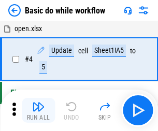
click at [38, 110] on img "button" at bounding box center [38, 106] width 12 height 12
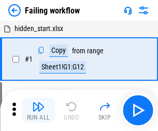
click at [38, 110] on img "button" at bounding box center [38, 106] width 12 height 12
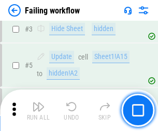
scroll to position [219, 0]
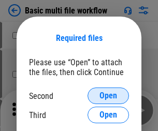
click at [108, 96] on span "Open" at bounding box center [108, 95] width 18 height 8
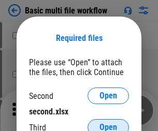
click at [108, 123] on span "Open" at bounding box center [108, 127] width 18 height 8
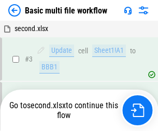
scroll to position [110, 0]
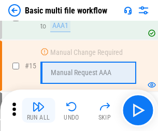
click at [38, 110] on img "button" at bounding box center [38, 106] width 12 height 12
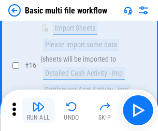
click at [38, 110] on img "button" at bounding box center [38, 106] width 12 height 12
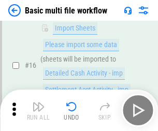
scroll to position [688, 0]
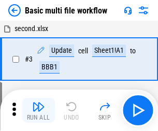
click at [38, 110] on img "button" at bounding box center [38, 106] width 12 height 12
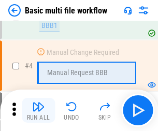
click at [38, 110] on img "button" at bounding box center [38, 106] width 12 height 12
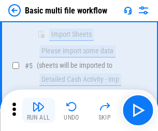
click at [38, 110] on img "button" at bounding box center [38, 106] width 12 height 12
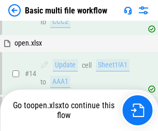
scroll to position [615, 0]
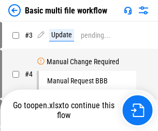
scroll to position [42, 0]
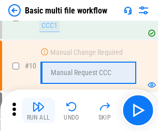
click at [38, 110] on img "button" at bounding box center [38, 106] width 12 height 12
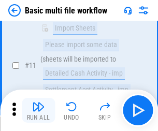
click at [38, 110] on img "button" at bounding box center [38, 106] width 12 height 12
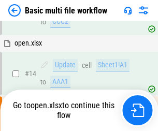
scroll to position [541, 0]
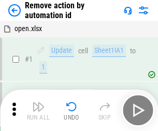
scroll to position [38, 0]
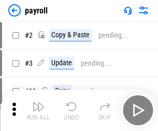
click at [38, 110] on img "button" at bounding box center [38, 106] width 12 height 12
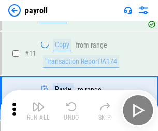
scroll to position [75, 0]
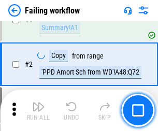
scroll to position [167, 0]
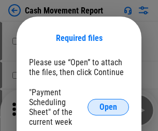
click at [108, 107] on span "Open" at bounding box center [108, 107] width 18 height 8
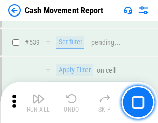
scroll to position [4587, 0]
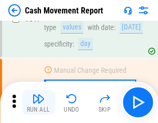
click at [38, 102] on img "button" at bounding box center [38, 98] width 12 height 12
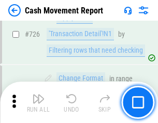
scroll to position [5392, 0]
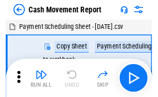
scroll to position [19, 0]
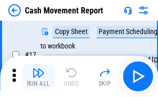
click at [38, 76] on img "button" at bounding box center [38, 73] width 12 height 12
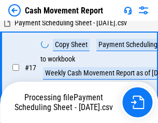
scroll to position [162, 0]
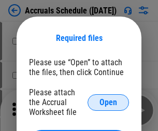
click at [108, 102] on span "Open" at bounding box center [108, 102] width 18 height 8
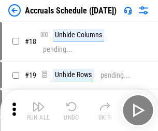
scroll to position [99, 0]
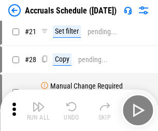
click at [38, 110] on img "button" at bounding box center [38, 106] width 12 height 12
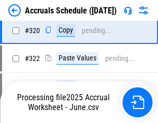
scroll to position [1922, 0]
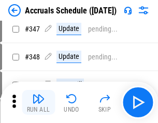
click at [38, 102] on img "button" at bounding box center [38, 98] width 12 height 12
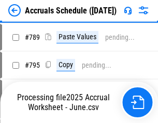
scroll to position [4341, 0]
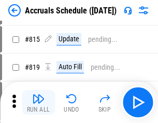
click at [38, 102] on img "button" at bounding box center [38, 98] width 12 height 12
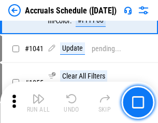
scroll to position [5858, 0]
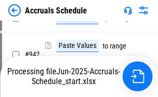
scroll to position [5573, 0]
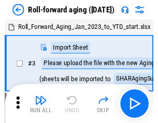
scroll to position [2, 0]
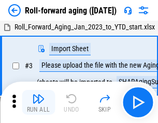
click at [38, 102] on img "button" at bounding box center [38, 98] width 12 height 12
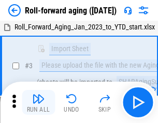
click at [38, 102] on img "button" at bounding box center [38, 98] width 12 height 12
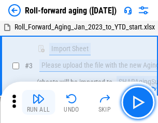
scroll to position [67, 0]
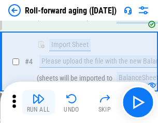
click at [38, 102] on img "button" at bounding box center [38, 98] width 12 height 12
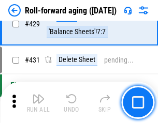
scroll to position [3584, 0]
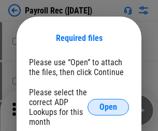
click at [108, 107] on span "Open" at bounding box center [108, 107] width 18 height 8
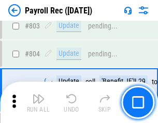
scroll to position [6566, 0]
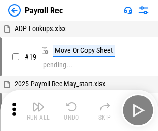
click at [38, 110] on img "button" at bounding box center [38, 106] width 12 height 12
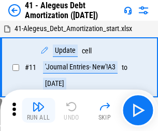
click at [38, 110] on img "button" at bounding box center [38, 106] width 12 height 12
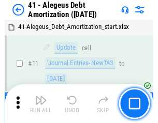
scroll to position [128, 0]
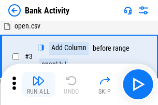
click at [38, 84] on img "button" at bounding box center [38, 80] width 12 height 12
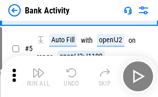
scroll to position [55, 0]
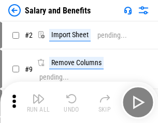
click at [38, 102] on img "button" at bounding box center [38, 98] width 12 height 12
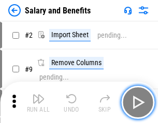
scroll to position [14, 0]
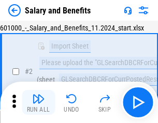
click at [38, 102] on img "button" at bounding box center [38, 98] width 12 height 12
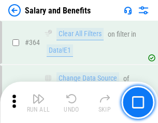
scroll to position [4867, 0]
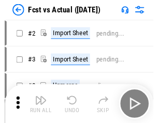
scroll to position [13, 0]
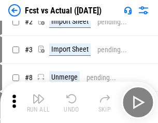
click at [38, 102] on img "button" at bounding box center [38, 98] width 12 height 12
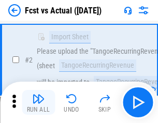
click at [38, 102] on img "button" at bounding box center [38, 98] width 12 height 12
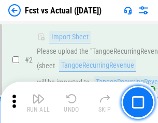
scroll to position [97, 0]
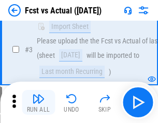
click at [38, 102] on img "button" at bounding box center [38, 98] width 12 height 12
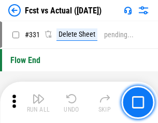
scroll to position [4947, 0]
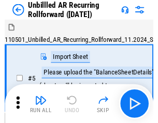
scroll to position [22, 0]
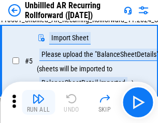
click at [38, 102] on img "button" at bounding box center [38, 98] width 12 height 12
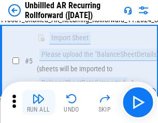
click at [38, 102] on img "button" at bounding box center [38, 98] width 12 height 12
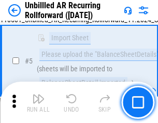
scroll to position [97, 0]
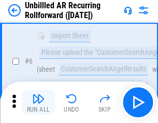
click at [38, 102] on img "button" at bounding box center [38, 98] width 12 height 12
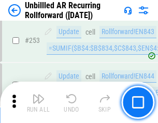
scroll to position [3510, 0]
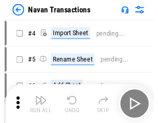
scroll to position [17, 0]
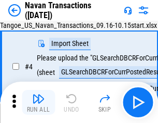
click at [38, 102] on img "button" at bounding box center [38, 98] width 12 height 12
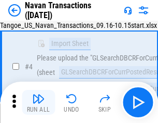
click at [38, 102] on img "button" at bounding box center [38, 98] width 12 height 12
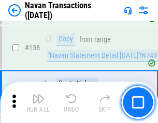
scroll to position [3351, 0]
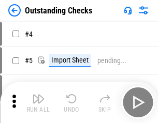
click at [38, 102] on img "button" at bounding box center [38, 98] width 12 height 12
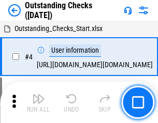
scroll to position [43, 0]
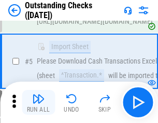
click at [38, 102] on img "button" at bounding box center [38, 98] width 12 height 12
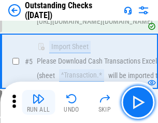
scroll to position [108, 0]
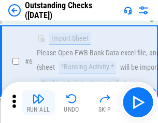
click at [38, 102] on img "button" at bounding box center [38, 98] width 12 height 12
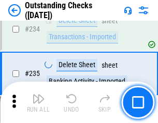
scroll to position [3138, 0]
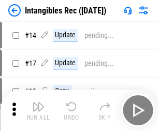
click at [38, 110] on img "button" at bounding box center [38, 106] width 12 height 12
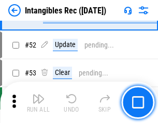
scroll to position [403, 0]
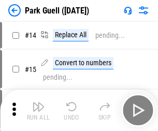
click at [38, 102] on img "button" at bounding box center [38, 106] width 12 height 12
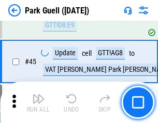
scroll to position [1292, 0]
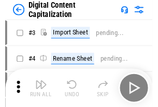
scroll to position [30, 0]
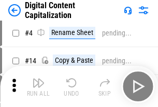
click at [38, 87] on img "button" at bounding box center [38, 83] width 12 height 12
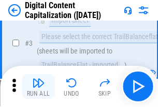
click at [38, 87] on img "button" at bounding box center [38, 83] width 12 height 12
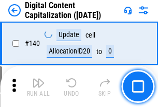
scroll to position [1096, 0]
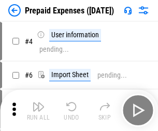
click at [38, 102] on img "button" at bounding box center [38, 106] width 12 height 12
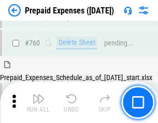
scroll to position [2864, 0]
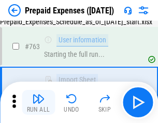
click at [38, 102] on img "button" at bounding box center [38, 98] width 12 height 12
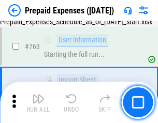
scroll to position [2925, 0]
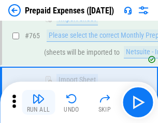
click at [38, 102] on img "button" at bounding box center [38, 98] width 12 height 12
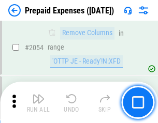
scroll to position [10803, 0]
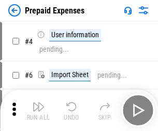
click at [38, 110] on img "button" at bounding box center [38, 106] width 12 height 12
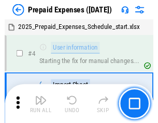
scroll to position [45, 0]
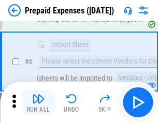
click at [38, 102] on img "button" at bounding box center [38, 98] width 12 height 12
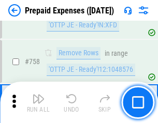
scroll to position [3682, 0]
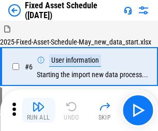
click img "button"
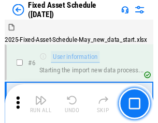
scroll to position [56, 0]
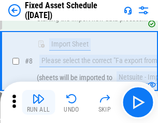
click img "button"
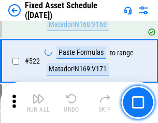
scroll to position [3592, 0]
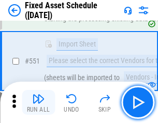
click img "button"
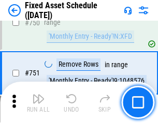
scroll to position [5038, 0]
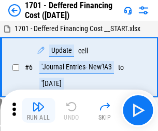
click at [38, 110] on img "button" at bounding box center [38, 106] width 12 height 12
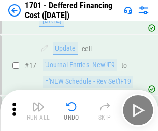
scroll to position [124, 0]
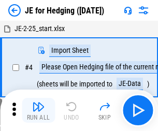
click at [38, 102] on img "button" at bounding box center [38, 106] width 12 height 12
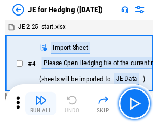
scroll to position [2, 0]
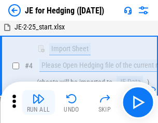
click at [38, 102] on img "button" at bounding box center [38, 98] width 12 height 12
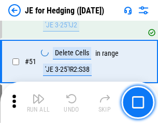
scroll to position [669, 0]
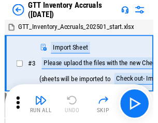
scroll to position [2, 0]
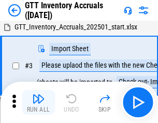
click at [38, 102] on img "button" at bounding box center [38, 98] width 12 height 12
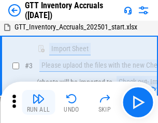
click at [38, 102] on img "button" at bounding box center [38, 98] width 12 height 12
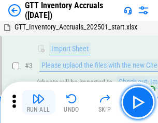
scroll to position [67, 0]
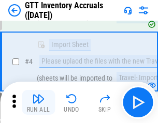
click at [38, 102] on img "button" at bounding box center [38, 98] width 12 height 12
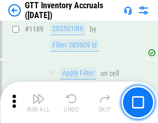
scroll to position [8439, 0]
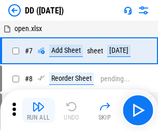
click at [38, 110] on img "button" at bounding box center [38, 106] width 12 height 12
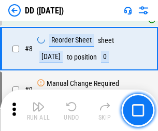
scroll to position [100, 0]
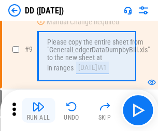
click at [38, 110] on img "button" at bounding box center [38, 106] width 12 height 12
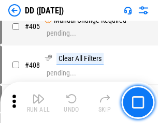
scroll to position [4624, 0]
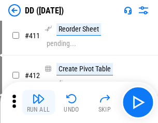
click at [38, 102] on img "button" at bounding box center [38, 98] width 12 height 12
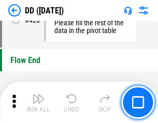
scroll to position [4946, 0]
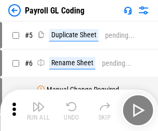
click at [38, 110] on img "button" at bounding box center [38, 106] width 12 height 12
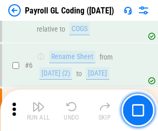
scroll to position [124, 0]
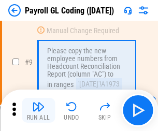
click at [38, 110] on img "button" at bounding box center [38, 106] width 12 height 12
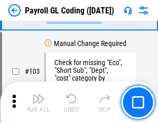
scroll to position [2425, 0]
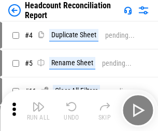
click at [38, 110] on img "button" at bounding box center [38, 106] width 12 height 12
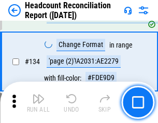
scroll to position [1242, 0]
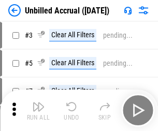
click at [38, 110] on img "button" at bounding box center [38, 106] width 12 height 12
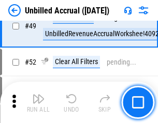
scroll to position [937, 0]
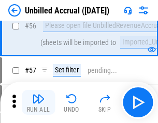
click at [38, 102] on img "button" at bounding box center [38, 98] width 12 height 12
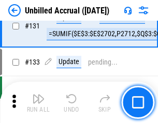
scroll to position [3078, 0]
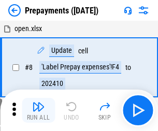
click at [38, 110] on img "button" at bounding box center [38, 106] width 12 height 12
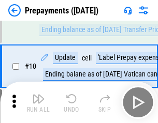
scroll to position [65, 0]
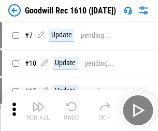
click at [38, 110] on img "button" at bounding box center [38, 106] width 12 height 12
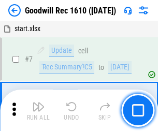
scroll to position [177, 0]
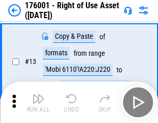
scroll to position [67, 0]
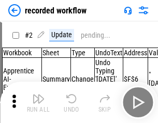
click at [38, 102] on img "button" at bounding box center [38, 98] width 12 height 12
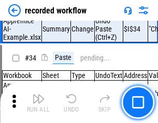
scroll to position [3230, 0]
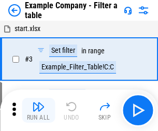
click at [38, 110] on img "button" at bounding box center [38, 106] width 12 height 12
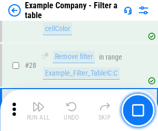
scroll to position [946, 0]
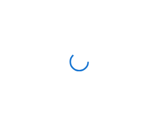
scroll to position [16, 0]
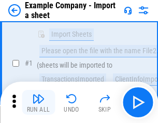
click at [38, 102] on img "button" at bounding box center [38, 98] width 12 height 12
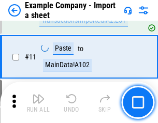
scroll to position [228, 0]
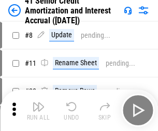
click at [38, 102] on img "button" at bounding box center [38, 106] width 12 height 12
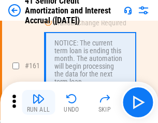
click at [38, 102] on img "button" at bounding box center [38, 98] width 12 height 12
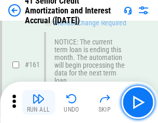
scroll to position [1105, 0]
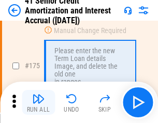
click at [38, 102] on img "button" at bounding box center [38, 98] width 12 height 12
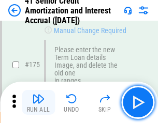
scroll to position [1210, 0]
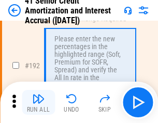
click at [38, 102] on img "button" at bounding box center [38, 98] width 12 height 12
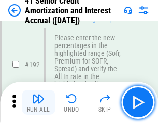
scroll to position [1319, 0]
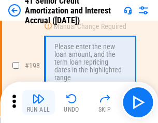
click at [38, 102] on img "button" at bounding box center [38, 98] width 12 height 12
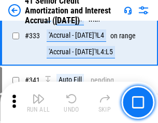
scroll to position [2640, 0]
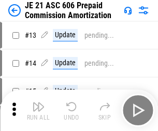
click at [38, 102] on img "button" at bounding box center [38, 106] width 12 height 12
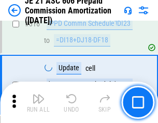
scroll to position [1930, 0]
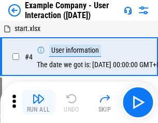
click at [38, 102] on img "button" at bounding box center [38, 98] width 12 height 12
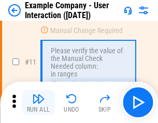
click at [38, 102] on img "button" at bounding box center [38, 98] width 12 height 12
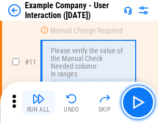
scroll to position [224, 0]
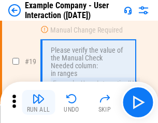
click at [38, 102] on img "button" at bounding box center [38, 98] width 12 height 12
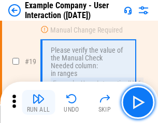
click at [38, 102] on img "button" at bounding box center [38, 98] width 12 height 12
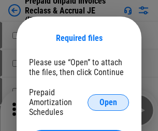
click at [108, 102] on span "Open" at bounding box center [108, 102] width 18 height 8
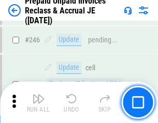
scroll to position [1395, 0]
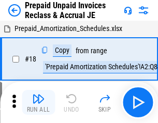
click at [38, 102] on img "button" at bounding box center [38, 98] width 12 height 12
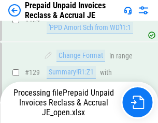
scroll to position [899, 0]
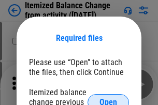
click at [108, 98] on span "Open" at bounding box center [108, 102] width 18 height 8
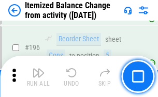
scroll to position [1989, 0]
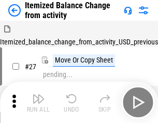
scroll to position [16, 0]
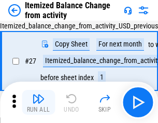
click at [38, 102] on img "button" at bounding box center [38, 98] width 12 height 12
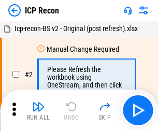
scroll to position [5, 0]
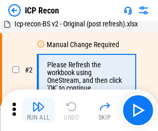
click at [38, 110] on img "button" at bounding box center [38, 106] width 12 height 12
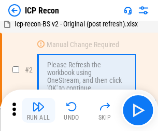
click at [38, 110] on img "button" at bounding box center [38, 106] width 12 height 12
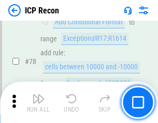
scroll to position [1013, 0]
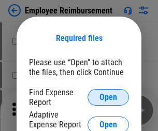
click at [108, 97] on span "Open" at bounding box center [108, 97] width 18 height 8
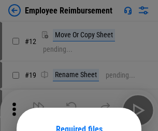
scroll to position [91, 0]
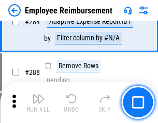
scroll to position [2809, 0]
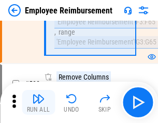
click at [38, 102] on img "button" at bounding box center [38, 98] width 12 height 12
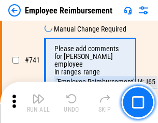
scroll to position [7250, 0]
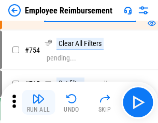
click at [38, 102] on img "button" at bounding box center [38, 98] width 12 height 12
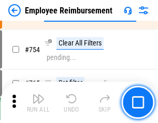
click at [38, 102] on img "button" at bounding box center [38, 98] width 12 height 12
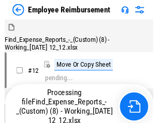
scroll to position [35, 0]
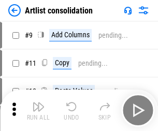
click at [38, 110] on img "button" at bounding box center [38, 106] width 12 height 12
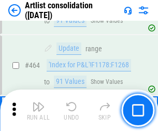
scroll to position [4525, 0]
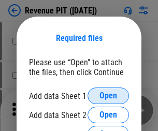
click at [108, 96] on span "Open" at bounding box center [108, 95] width 18 height 8
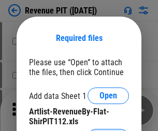
click span "Continue"
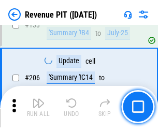
scroll to position [1050, 0]
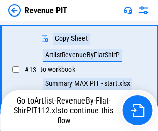
scroll to position [204, 0]
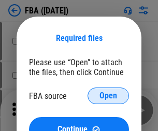
click at [108, 96] on span "Open" at bounding box center [108, 95] width 18 height 8
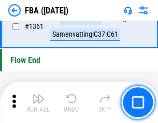
scroll to position [11099, 0]
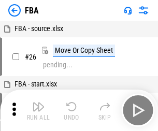
scroll to position [10, 0]
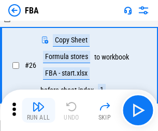
click at [38, 110] on img "button" at bounding box center [38, 106] width 12 height 12
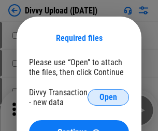
click at [108, 97] on span "Open" at bounding box center [108, 97] width 18 height 8
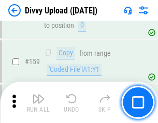
scroll to position [1070, 0]
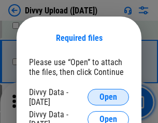
click at [108, 97] on span "Open" at bounding box center [108, 97] width 18 height 8
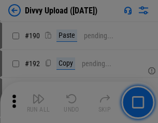
scroll to position [1304, 0]
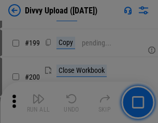
scroll to position [1503, 0]
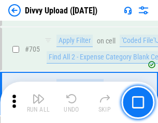
scroll to position [7070, 0]
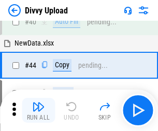
click at [38, 110] on img "button" at bounding box center [38, 106] width 12 height 12
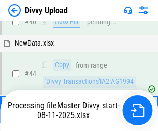
scroll to position [114, 0]
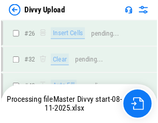
scroll to position [1070, 0]
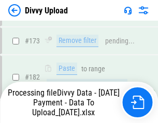
scroll to position [1165, 0]
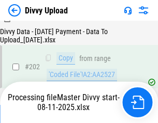
scroll to position [1672, 0]
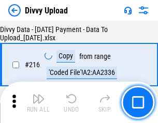
scroll to position [2128, 0]
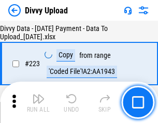
scroll to position [2356, 0]
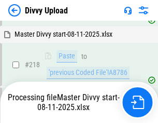
scroll to position [2225, 0]
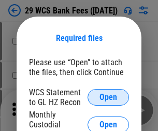
click at [108, 97] on span "Open" at bounding box center [108, 97] width 18 height 8
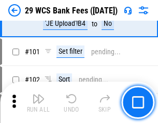
scroll to position [1007, 0]
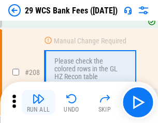
click at [38, 102] on img "button" at bounding box center [38, 98] width 12 height 12
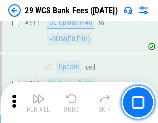
scroll to position [5199, 0]
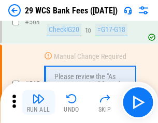
click at [38, 102] on img "button" at bounding box center [38, 98] width 12 height 12
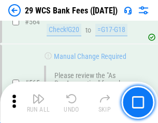
scroll to position [5589, 0]
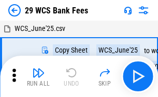
scroll to position [19, 0]
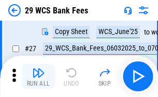
click at [38, 76] on img "button" at bounding box center [38, 73] width 12 height 12
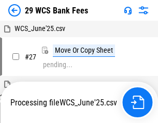
scroll to position [6, 0]
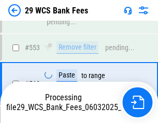
scroll to position [5577, 0]
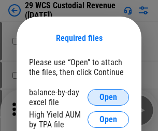
click at [108, 97] on span "Open" at bounding box center [108, 97] width 18 height 8
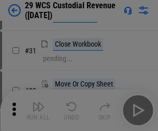
scroll to position [222, 0]
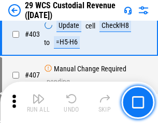
scroll to position [4787, 0]
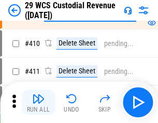
click at [38, 102] on img "button" at bounding box center [38, 98] width 12 height 12
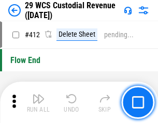
scroll to position [4935, 0]
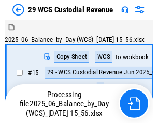
scroll to position [25, 0]
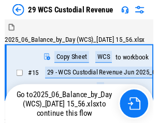
scroll to position [19, 0]
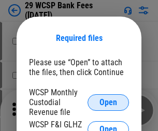
click at [108, 102] on span "Open" at bounding box center [108, 102] width 18 height 8
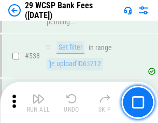
scroll to position [3971, 0]
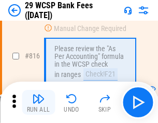
click at [38, 102] on img "button" at bounding box center [38, 98] width 12 height 12
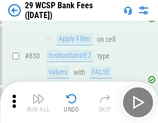
scroll to position [6557, 0]
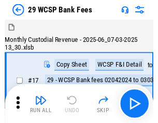
scroll to position [25, 0]
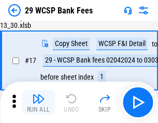
click at [38, 102] on img "button" at bounding box center [38, 98] width 12 height 12
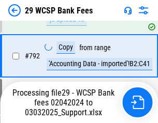
scroll to position [6168, 0]
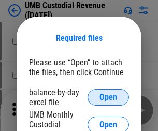
click at [108, 97] on span "Open" at bounding box center [108, 97] width 18 height 8
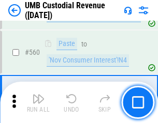
scroll to position [4735, 0]
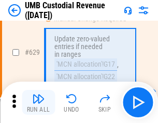
click at [38, 102] on img "button" at bounding box center [38, 98] width 12 height 12
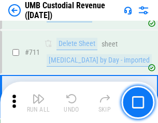
scroll to position [6291, 0]
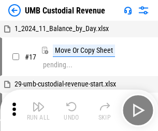
scroll to position [8, 0]
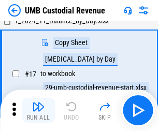
click at [38, 110] on img "button" at bounding box center [38, 106] width 12 height 12
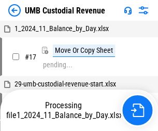
scroll to position [8, 0]
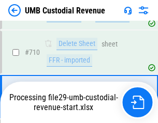
scroll to position [6223, 0]
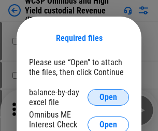
click at [108, 97] on span "Open" at bounding box center [108, 97] width 18 height 8
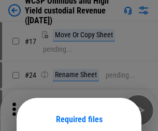
scroll to position [81, 0]
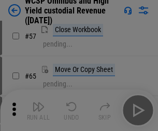
scroll to position [451, 0]
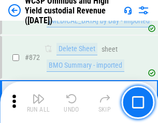
scroll to position [8746, 0]
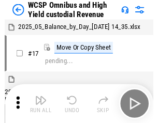
scroll to position [6, 0]
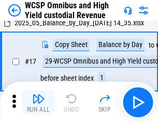
click at [38, 102] on img "button" at bounding box center [38, 98] width 12 height 12
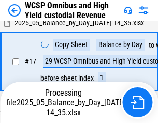
scroll to position [215, 0]
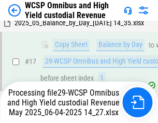
scroll to position [215, 0]
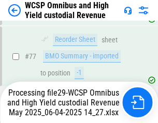
scroll to position [1060, 0]
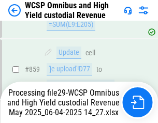
scroll to position [8678, 0]
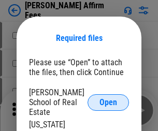
click at [108, 98] on span "Open" at bounding box center [108, 102] width 18 height 8
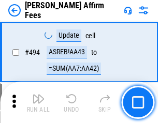
scroll to position [2810, 0]
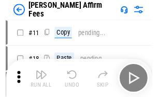
scroll to position [10, 0]
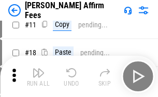
click at [38, 76] on img "button" at bounding box center [38, 73] width 12 height 12
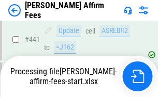
scroll to position [2710, 0]
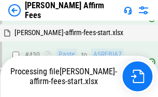
scroll to position [2726, 0]
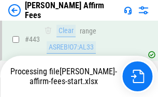
scroll to position [2710, 0]
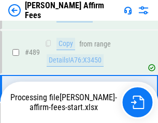
scroll to position [2697, 0]
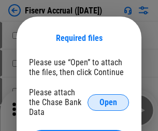
click at [108, 98] on span "Open" at bounding box center [108, 102] width 18 height 8
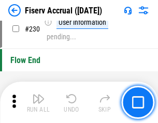
scroll to position [3275, 0]
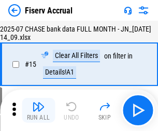
click at [38, 110] on img "button" at bounding box center [38, 106] width 12 height 12
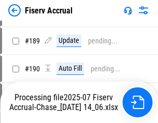
scroll to position [2717, 0]
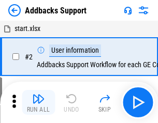
click at [38, 102] on img "button" at bounding box center [38, 98] width 12 height 12
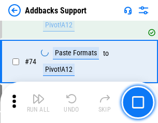
scroll to position [752, 0]
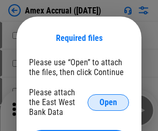
click at [108, 102] on span "Open" at bounding box center [108, 102] width 18 height 8
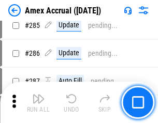
scroll to position [2830, 0]
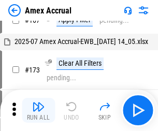
click at [38, 110] on img "button" at bounding box center [38, 106] width 12 height 12
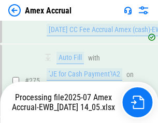
scroll to position [3080, 0]
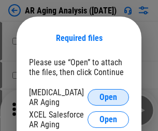
click at [108, 96] on span "Open" at bounding box center [108, 97] width 18 height 8
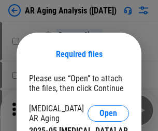
scroll to position [16, 0]
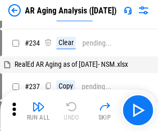
scroll to position [10, 0]
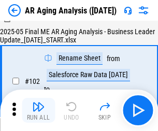
click at [38, 110] on img "button" at bounding box center [38, 106] width 12 height 12
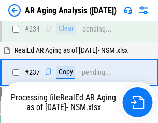
scroll to position [1602, 0]
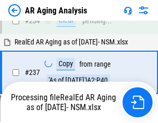
scroll to position [1590, 0]
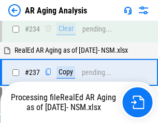
scroll to position [1590, 0]
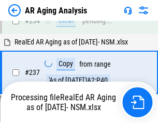
scroll to position [1590, 0]
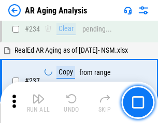
scroll to position [1590, 0]
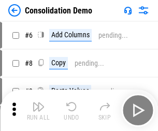
click at [38, 110] on img "button" at bounding box center [38, 106] width 12 height 12
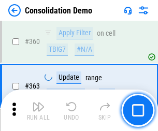
scroll to position [3464, 0]
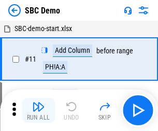
click at [38, 110] on img "button" at bounding box center [38, 106] width 12 height 12
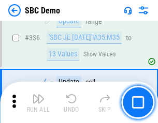
scroll to position [2719, 0]
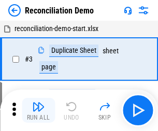
click at [38, 110] on img "button" at bounding box center [38, 106] width 12 height 12
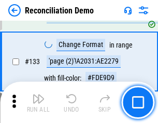
scroll to position [1227, 0]
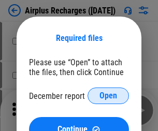
click at [108, 96] on span "Open" at bounding box center [108, 95] width 18 height 8
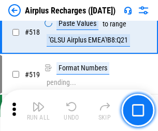
scroll to position [4447, 0]
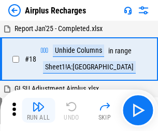
click at [38, 110] on img "button" at bounding box center [38, 106] width 12 height 12
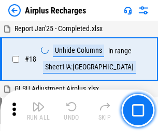
scroll to position [45, 0]
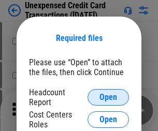
click at [108, 97] on span "Open" at bounding box center [108, 97] width 18 height 8
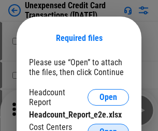
click at [108, 128] on span "Open" at bounding box center [108, 132] width 18 height 8
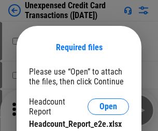
scroll to position [9, 0]
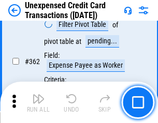
scroll to position [2658, 0]
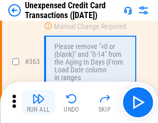
click at [38, 102] on img "button" at bounding box center [38, 98] width 12 height 12
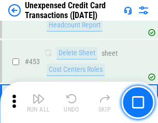
scroll to position [3525, 0]
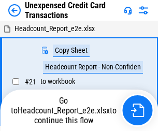
scroll to position [16, 0]
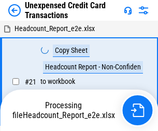
scroll to position [16, 0]
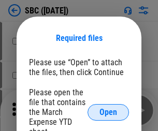
click at [108, 112] on span "Open" at bounding box center [108, 112] width 18 height 8
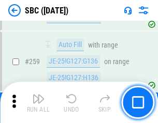
scroll to position [2019, 0]
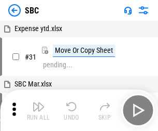
scroll to position [10, 0]
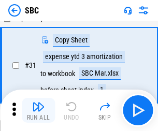
click at [38, 110] on img "button" at bounding box center [38, 106] width 12 height 12
